Goal: Information Seeking & Learning: Check status

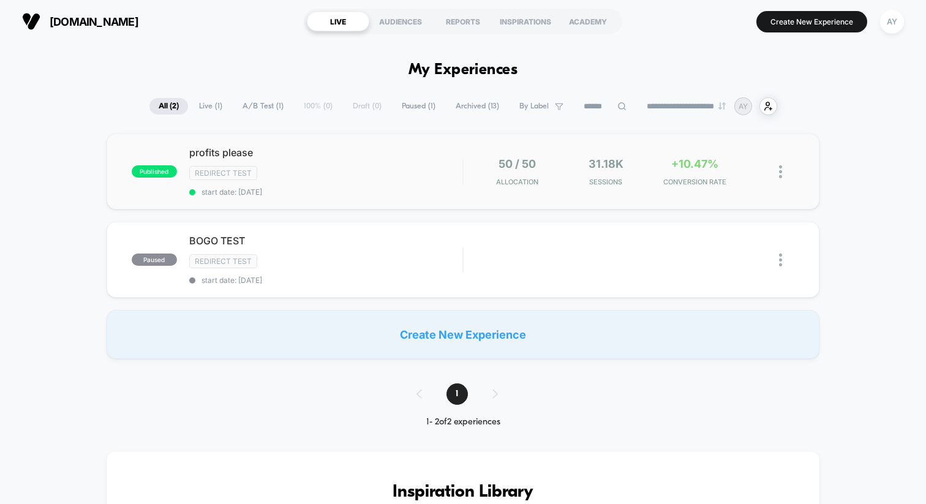
click at [416, 203] on div "published profits please Redirect Test start date: [DATE] 50 / 50 Allocation 31…" at bounding box center [463, 172] width 713 height 76
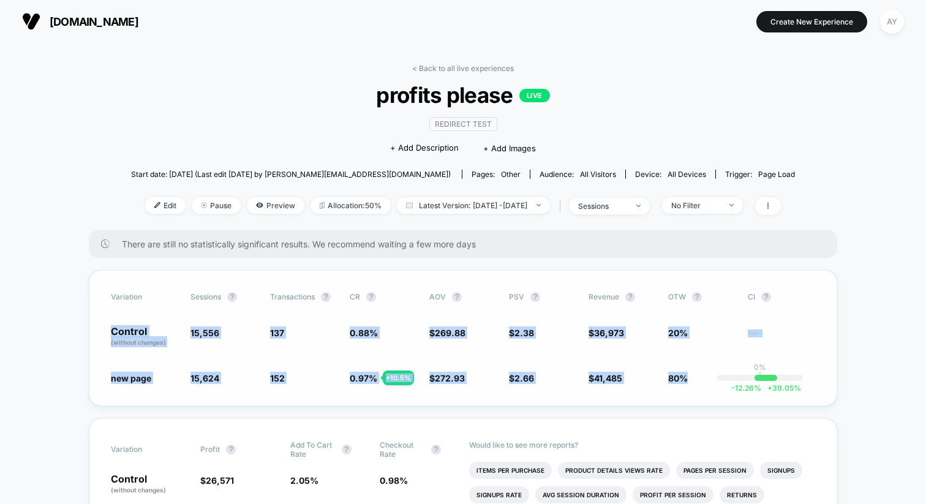
drag, startPoint x: 100, startPoint y: 322, endPoint x: 707, endPoint y: 380, distance: 609.7
click at [707, 380] on div "Variation Sessions ? Transactions ? CR ? AOV ? PSV ? Revenue ? OTW ? CI ? Contr…" at bounding box center [463, 338] width 748 height 136
copy div "Control (without changes) 15,556 137 0.88 % $ 269.88 $ 2.38 $ 36,973 20% --- ne…"
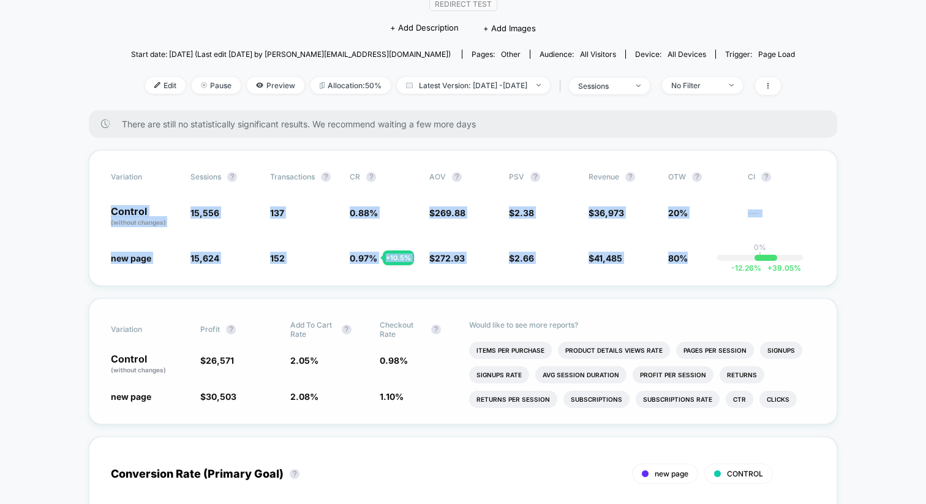
scroll to position [233, 0]
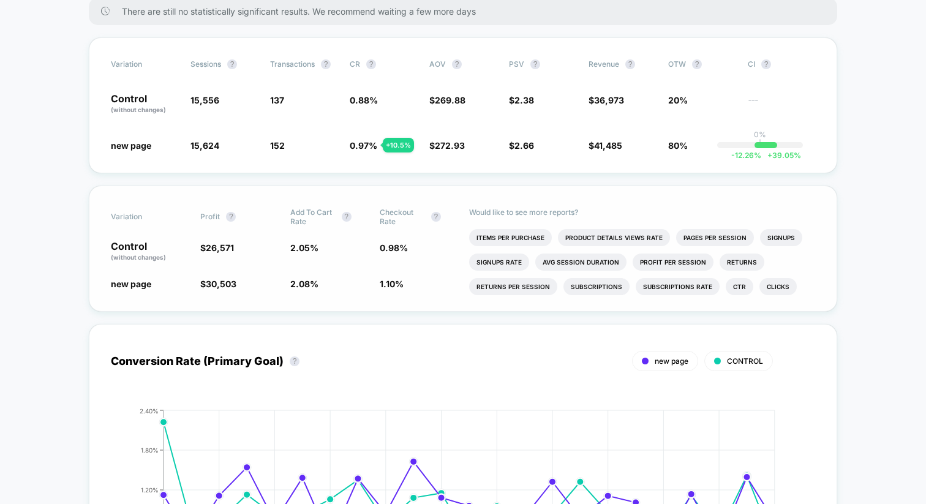
click at [322, 293] on div "Variation Profit ? Add To Cart Rate ? Checkout Rate ? Control (without changes)…" at bounding box center [463, 249] width 748 height 126
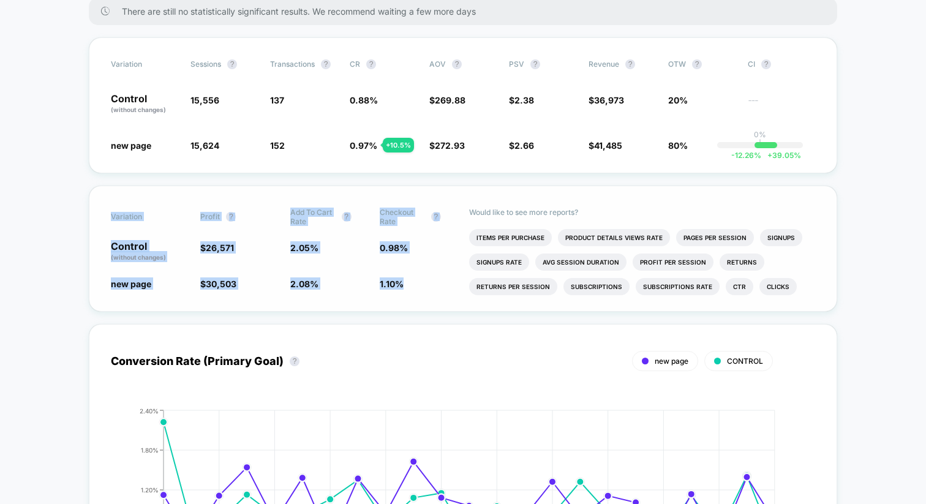
drag, startPoint x: 379, startPoint y: 286, endPoint x: 104, endPoint y: 212, distance: 284.8
click at [104, 212] on div "Variation Profit ? Add To Cart Rate ? Checkout Rate ? Control (without changes)…" at bounding box center [463, 249] width 748 height 126
copy div "Variation Profit ? Add To Cart Rate ? Checkout Rate ? Control (without changes)…"
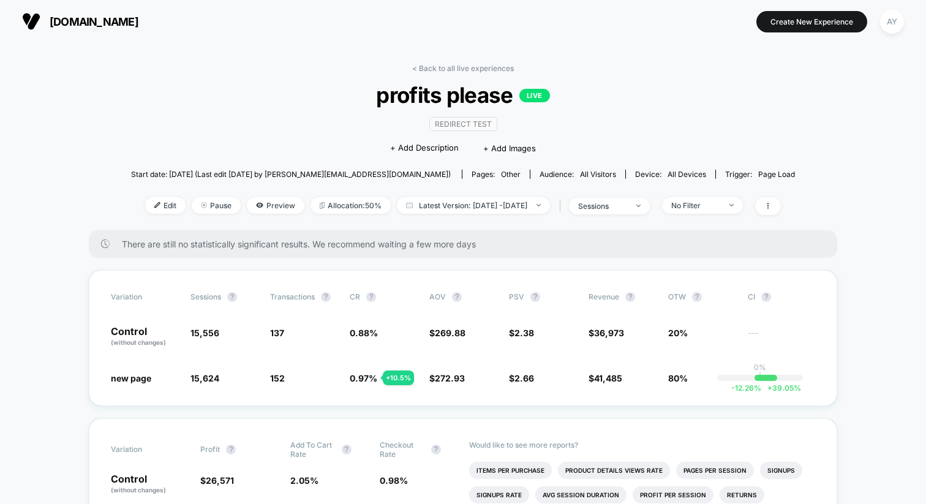
click at [210, 330] on span "15,556" at bounding box center [204, 333] width 29 height 10
copy span "15,556"
click at [205, 385] on div "Variation Sessions ? Transactions ? CR ? AOV ? PSV ? Revenue ? OTW ? CI ? Contr…" at bounding box center [463, 338] width 748 height 136
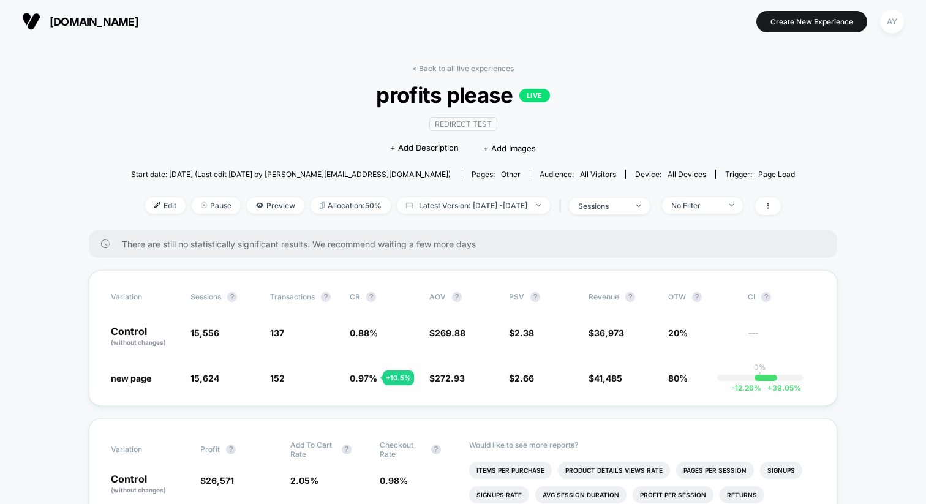
click at [205, 385] on div "Variation Sessions ? Transactions ? CR ? AOV ? PSV ? Revenue ? OTW ? CI ? Contr…" at bounding box center [463, 338] width 748 height 136
click at [206, 374] on span "15,624" at bounding box center [204, 378] width 29 height 10
copy span "15,624"
click at [361, 379] on span "0.97 %" at bounding box center [364, 378] width 28 height 10
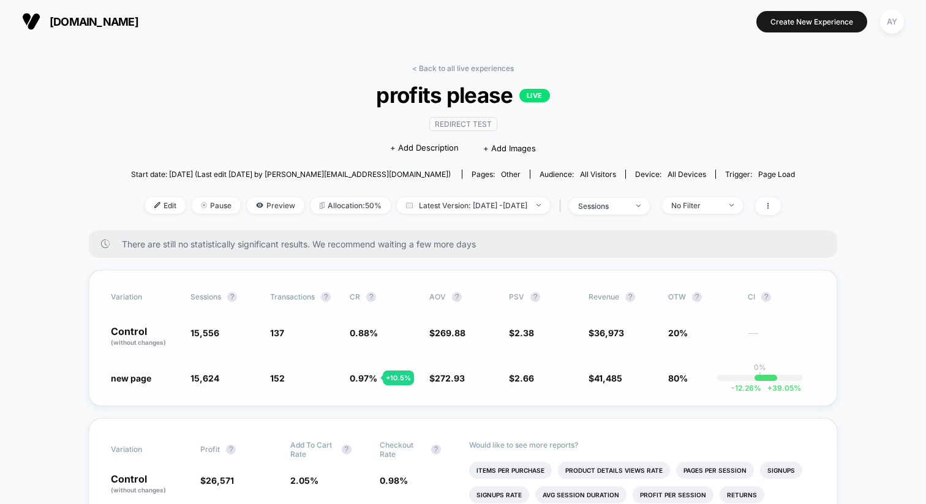
click at [361, 379] on span "0.97 %" at bounding box center [364, 378] width 28 height 10
copy span "0.97"
drag, startPoint x: 294, startPoint y: 336, endPoint x: 265, endPoint y: 336, distance: 29.4
click at [265, 336] on div "Control (without changes) 15,556 137 0.88 % $ 269.88 $ 2.38 $ 36,973 20% ---" at bounding box center [463, 336] width 704 height 21
copy span "137"
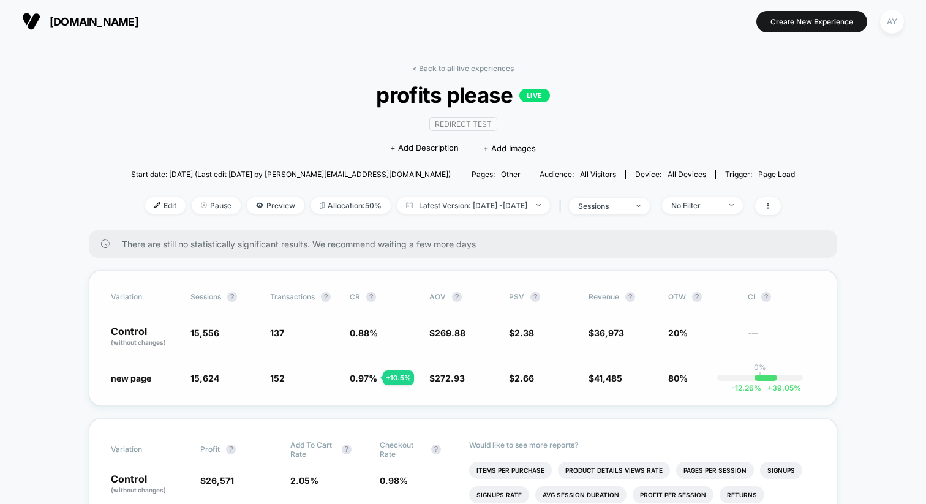
click at [283, 377] on span "152" at bounding box center [277, 378] width 15 height 10
